Goal: Information Seeking & Learning: Learn about a topic

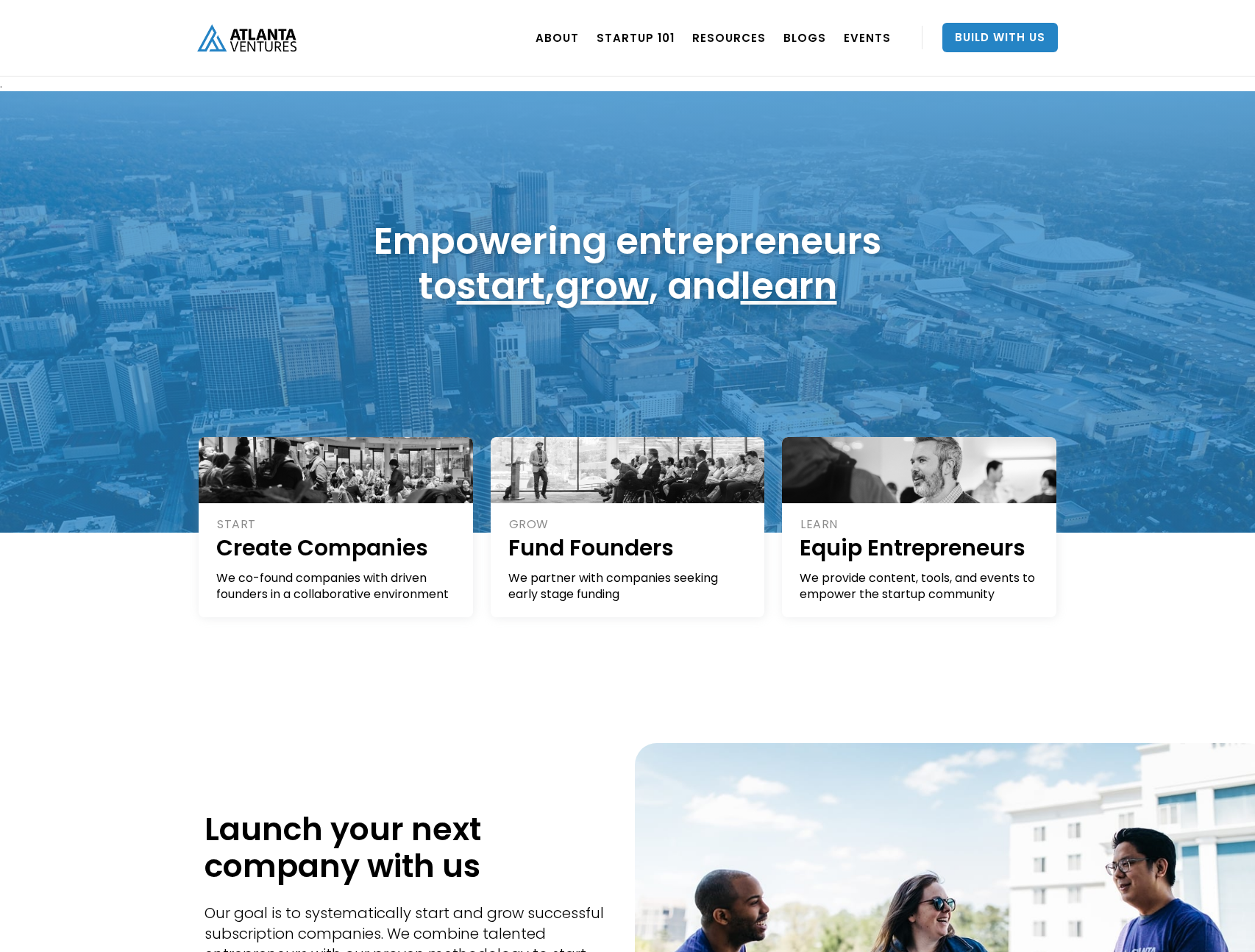
click at [452, 60] on div "ABOUT OUR STORY TEAM Job Board PORTFOLIO Startup 101 RESOURCES TOOLS STORIES NE…" at bounding box center [627, 38] width 860 height 77
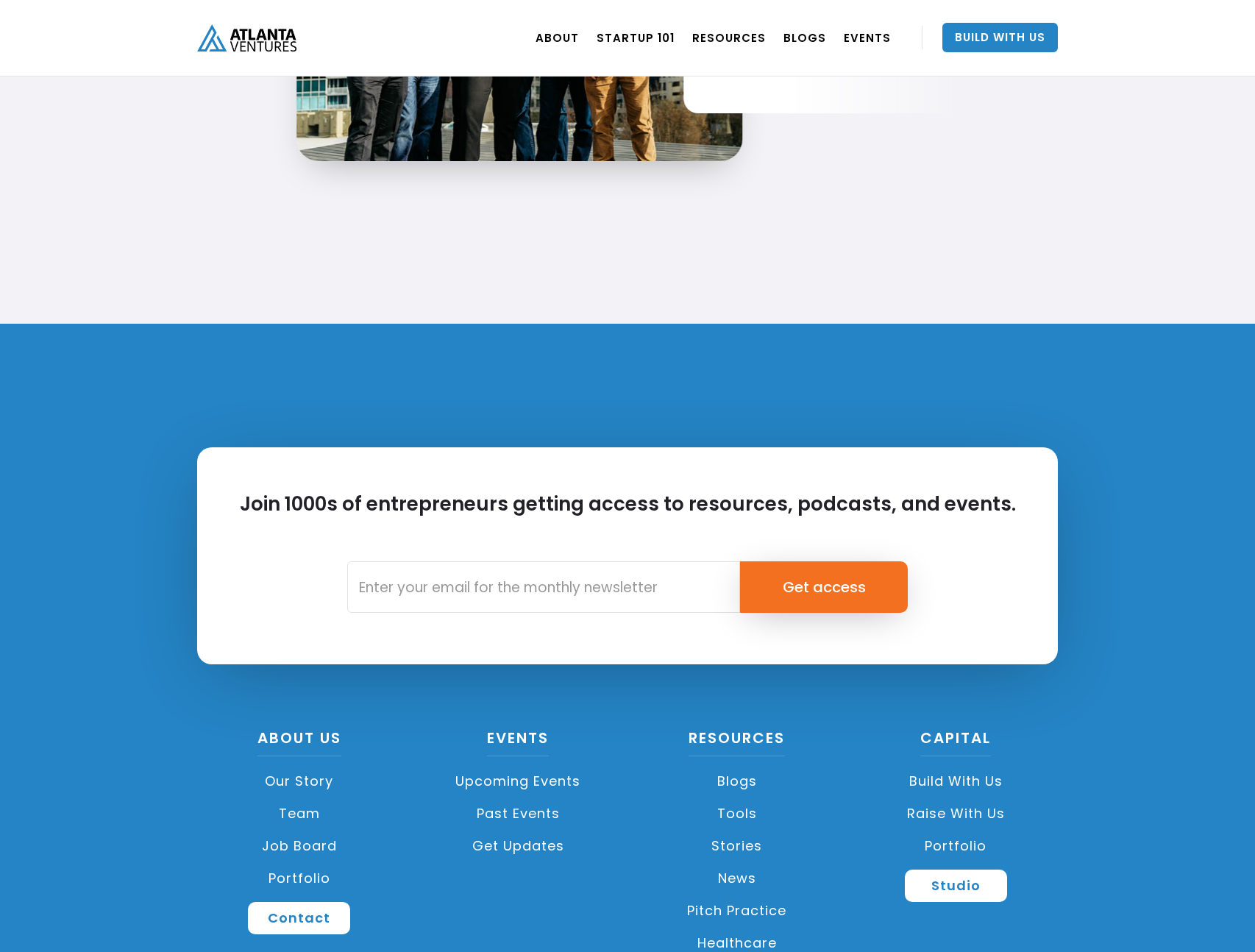
scroll to position [3312, 0]
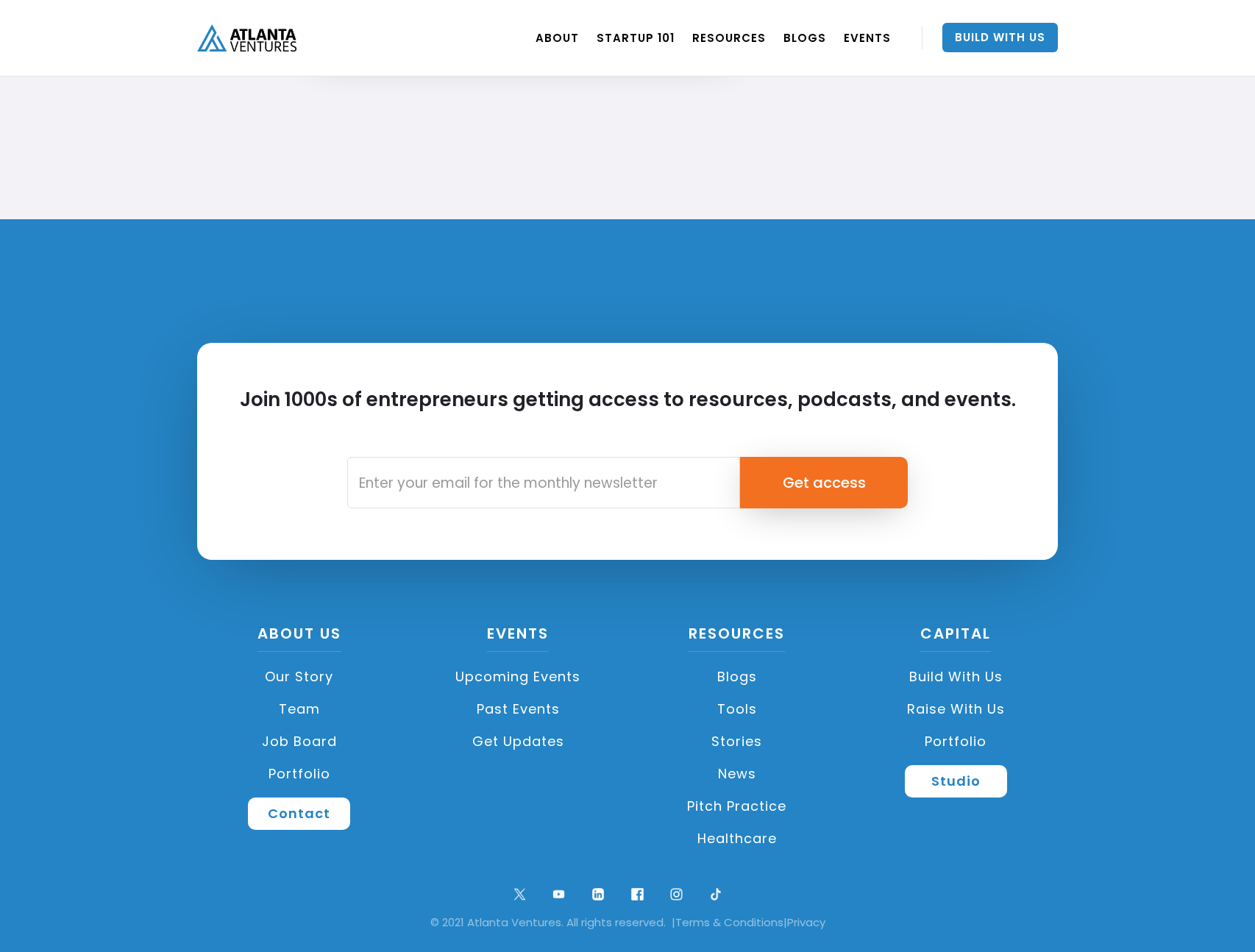
click at [306, 768] on link "Portfolio" at bounding box center [299, 773] width 205 height 32
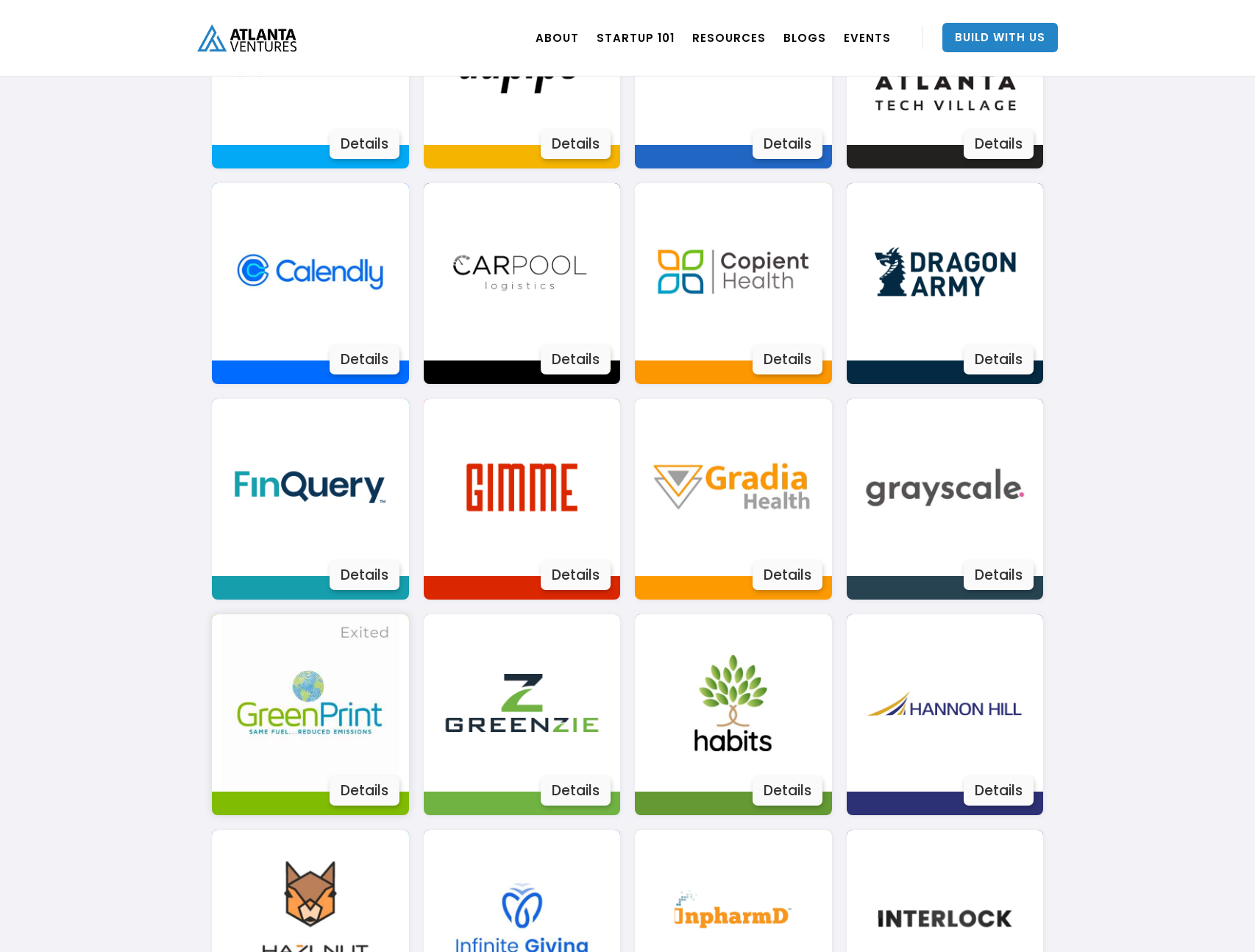
scroll to position [1180, 0]
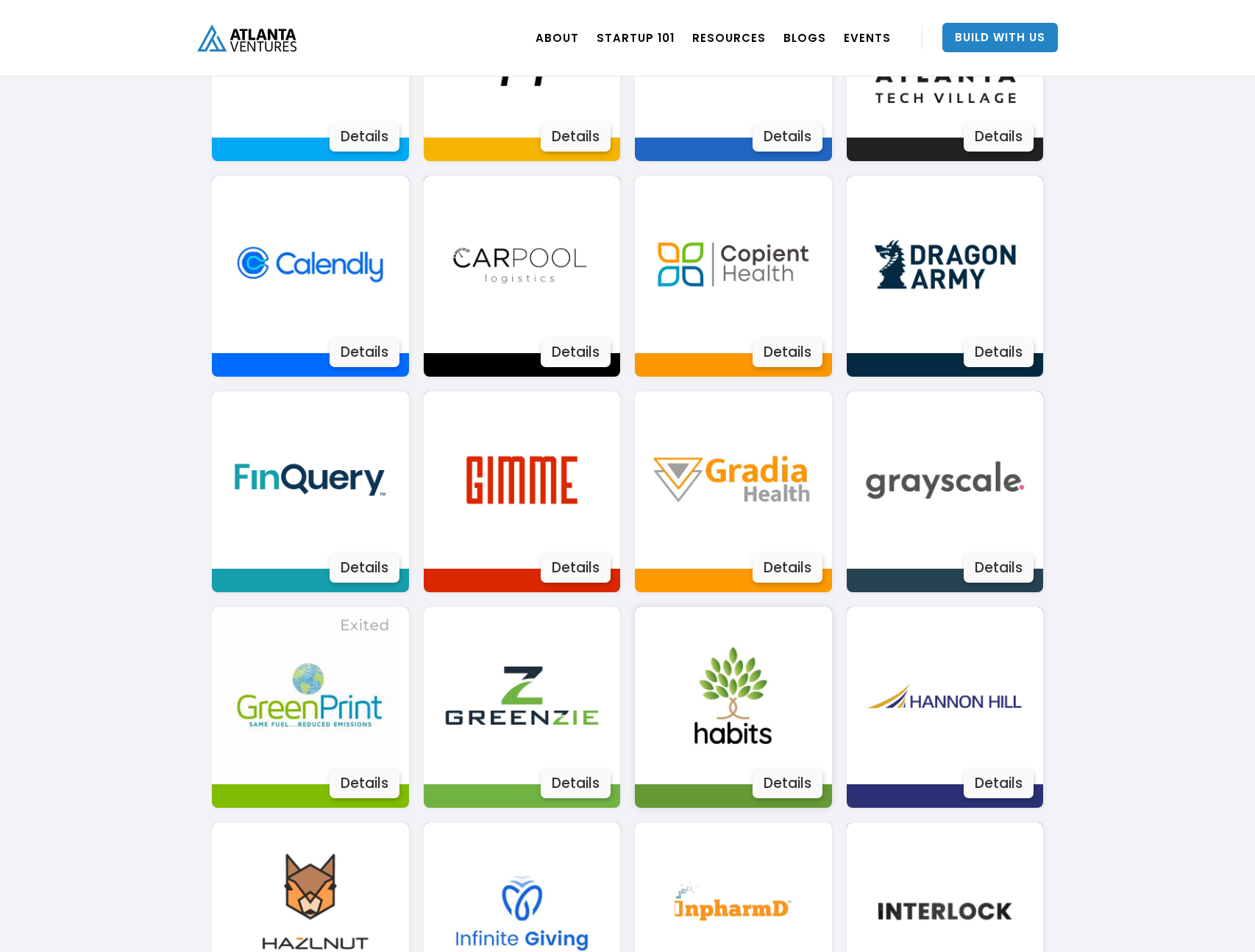
click at [776, 778] on div "Details" at bounding box center [787, 782] width 70 height 29
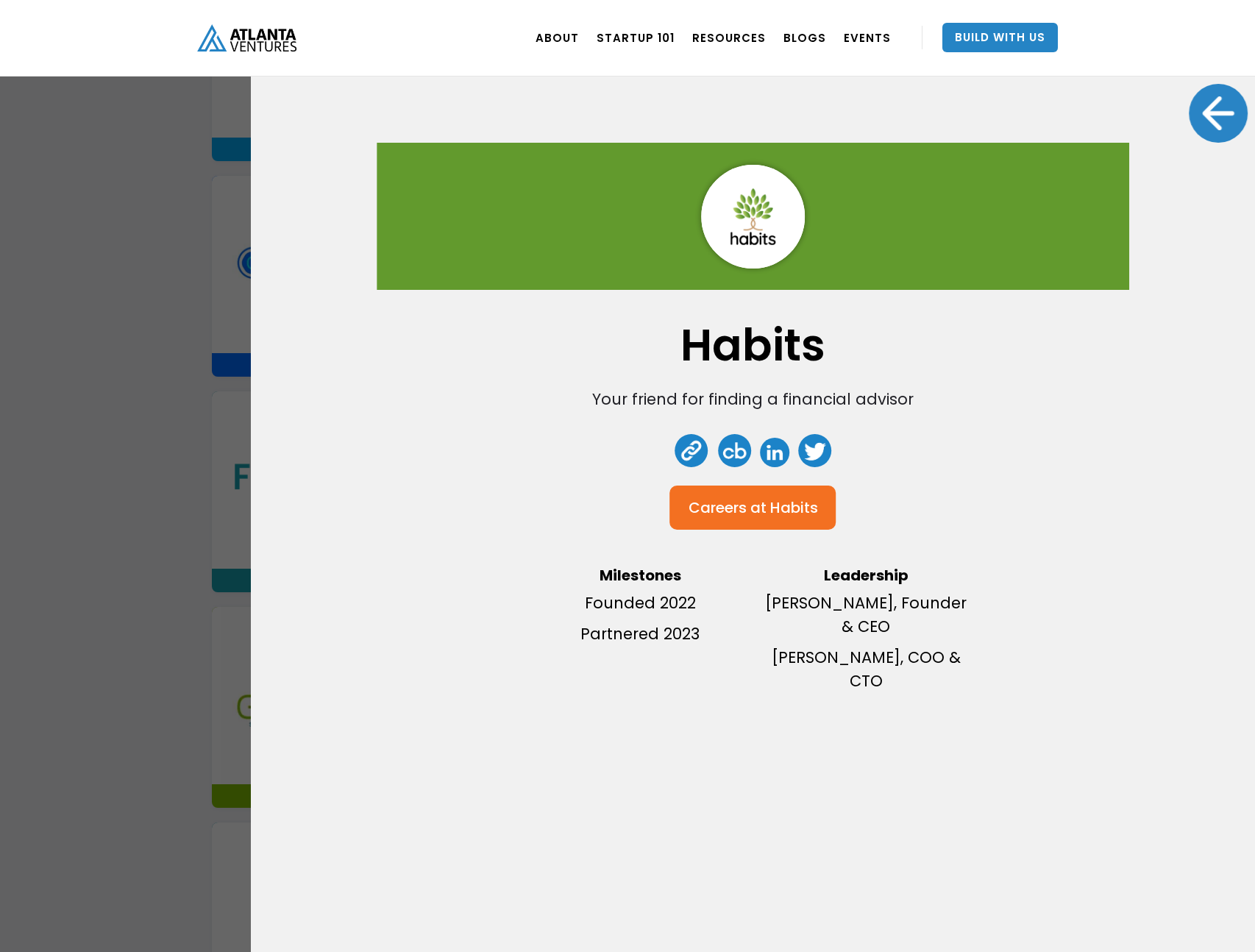
click at [212, 31] on img "home" at bounding box center [246, 37] width 99 height 27
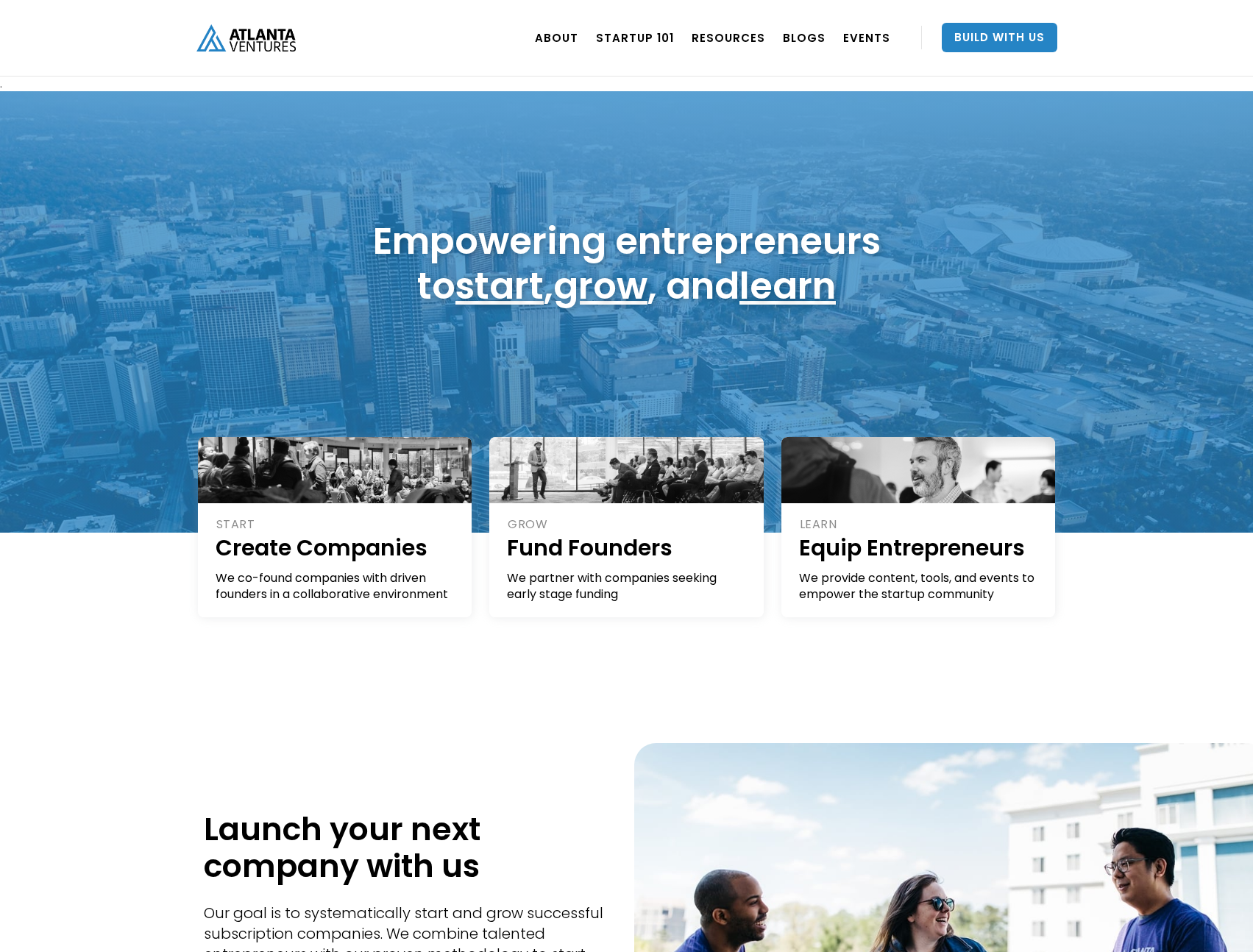
drag, startPoint x: 349, startPoint y: 57, endPoint x: 180, endPoint y: 29, distance: 171.3
click at [175, 29] on div "ABOUT OUR STORY TEAM Job Board PORTFOLIO Startup 101 RESOURCES TOOLS STORIES NE…" at bounding box center [626, 38] width 1253 height 77
drag, startPoint x: 179, startPoint y: 27, endPoint x: 160, endPoint y: 19, distance: 20.6
click at [209, 41] on div "ABOUT OUR STORY TEAM Job Board PORTFOLIO Startup 101 RESOURCES TOOLS STORIES NE…" at bounding box center [626, 38] width 1253 height 77
drag, startPoint x: 157, startPoint y: 15, endPoint x: 275, endPoint y: 46, distance: 122.0
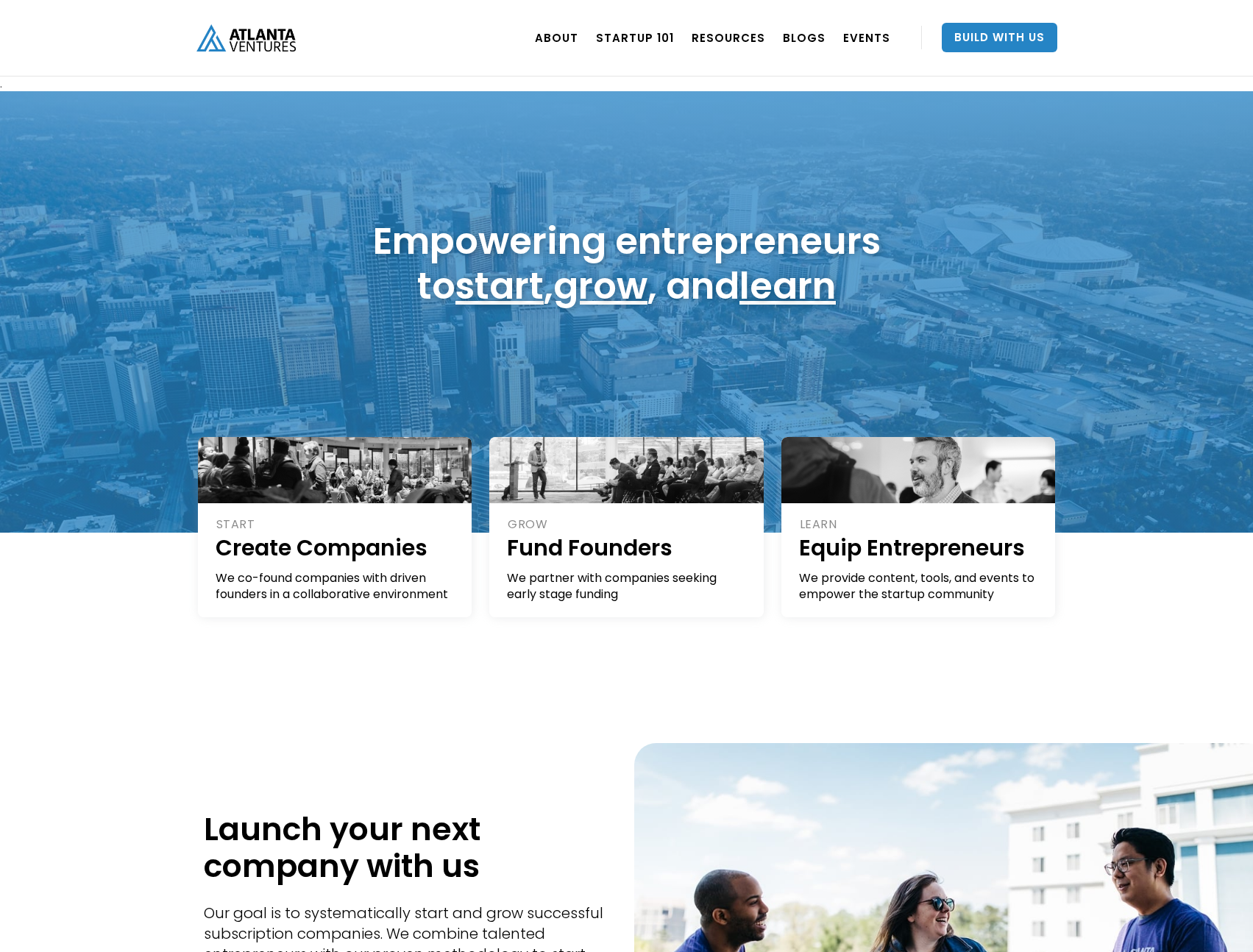
click at [275, 46] on div "ABOUT OUR STORY TEAM Job Board PORTFOLIO Startup 101 RESOURCES TOOLS STORIES NE…" at bounding box center [626, 38] width 1253 height 77
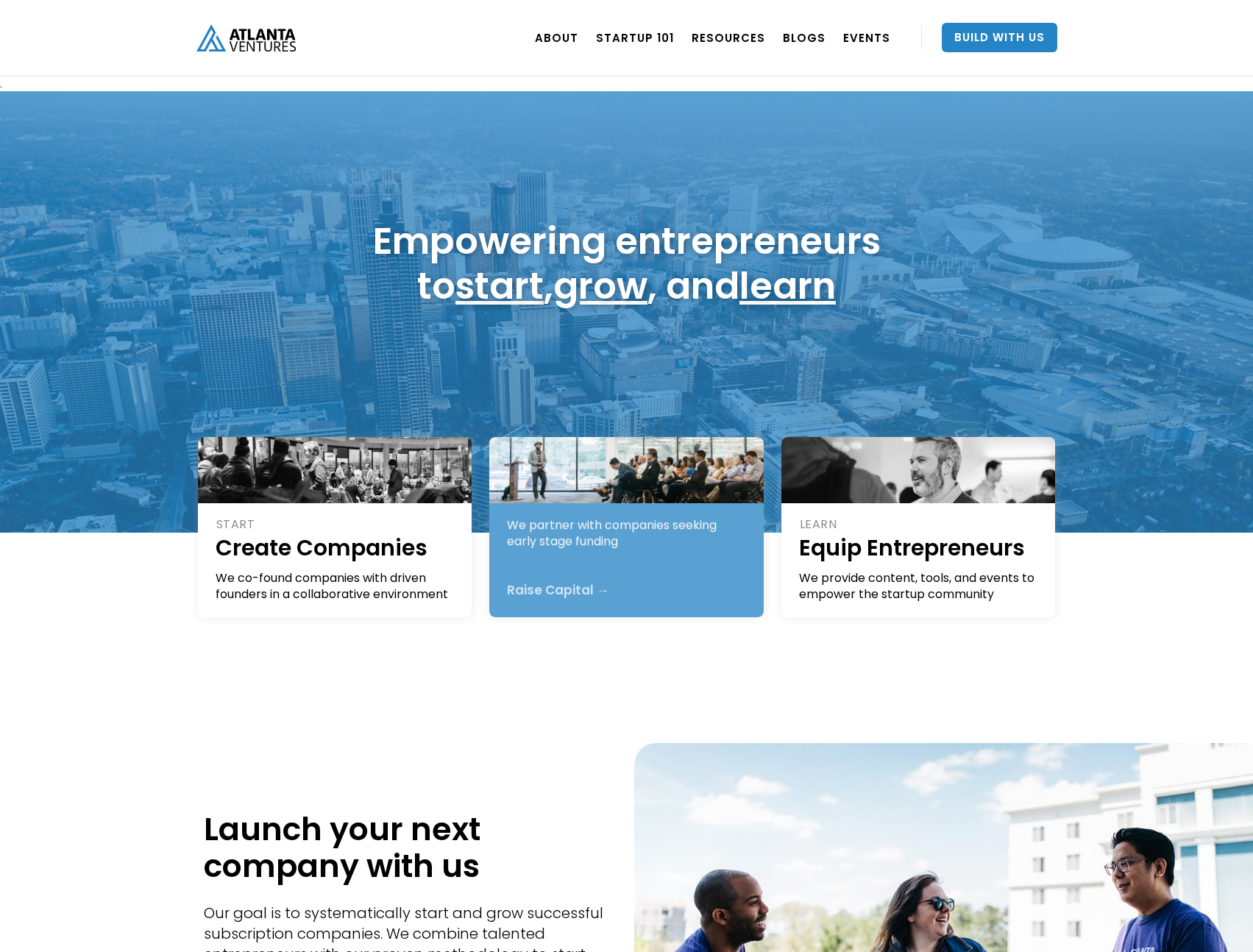
click at [671, 663] on div "Launch your next company with us Our goal is to systematically start and grow s…" at bounding box center [626, 955] width 1253 height 596
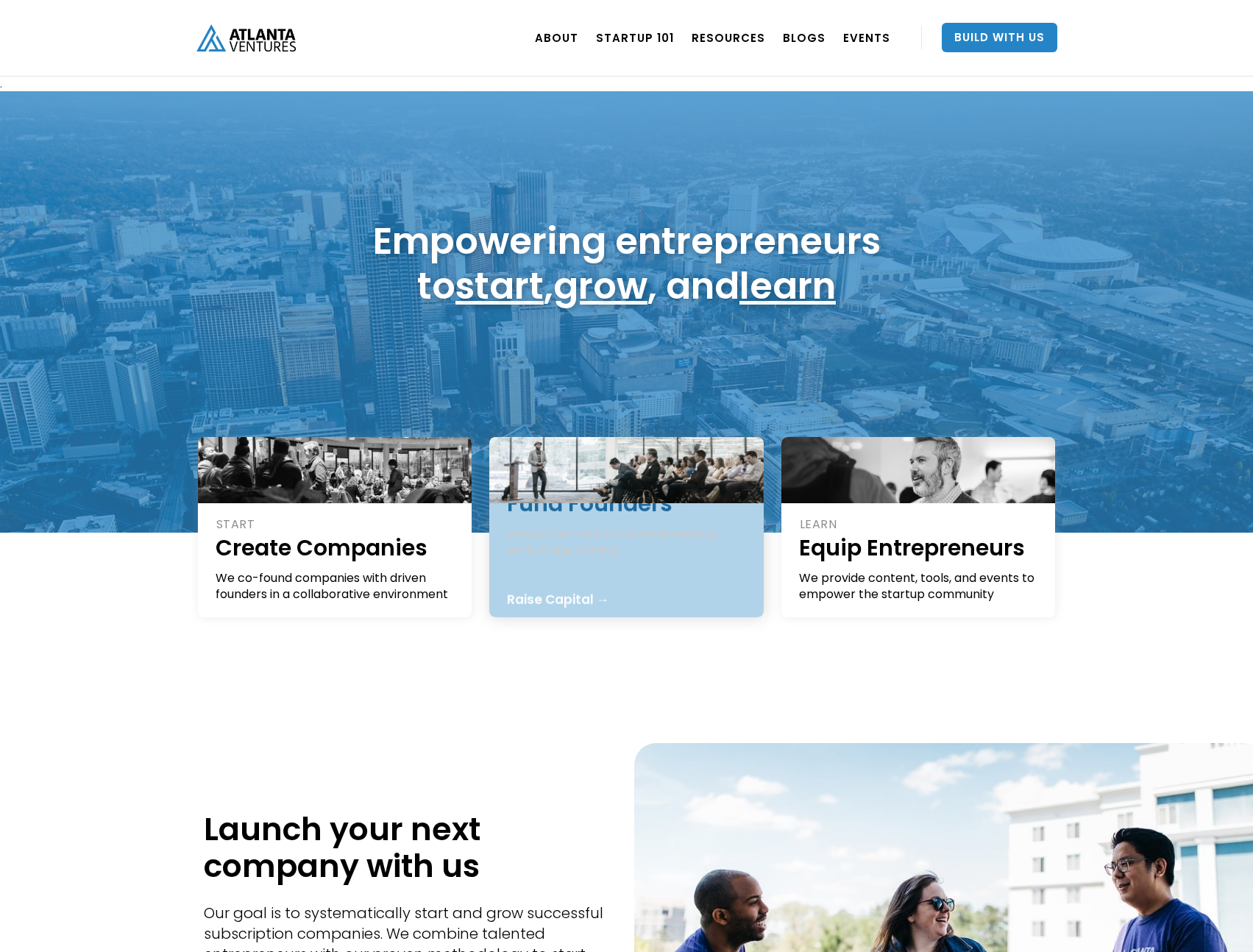
click at [563, 525] on div "We partner with companies seeking early stage funding" at bounding box center [626, 541] width 241 height 32
